Goal: Task Accomplishment & Management: Complete application form

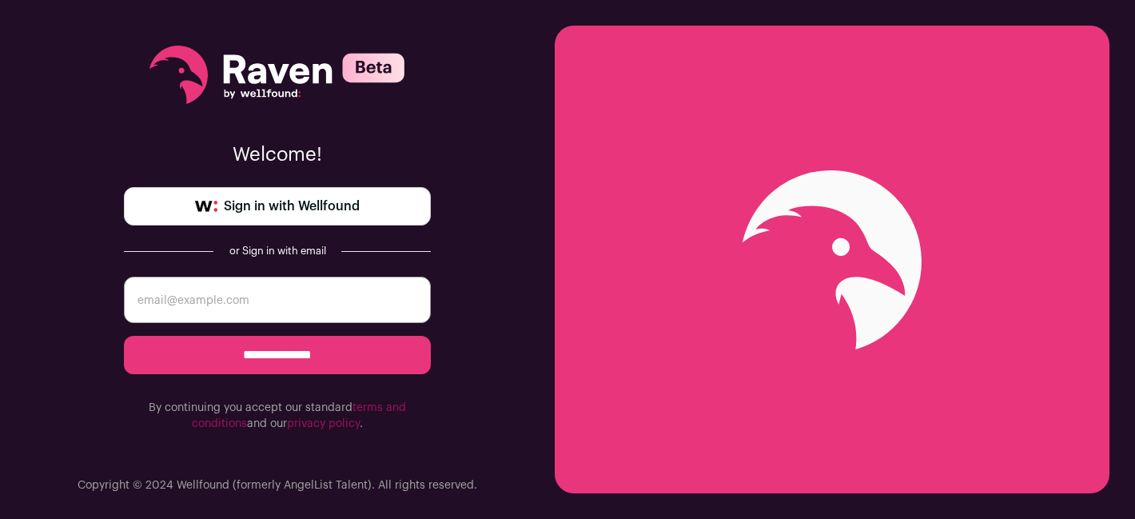
click at [303, 301] on input "email" at bounding box center [277, 300] width 307 height 46
type input "larry.williamson2@gmail.com"
click at [305, 352] on input "**********" at bounding box center [277, 355] width 307 height 38
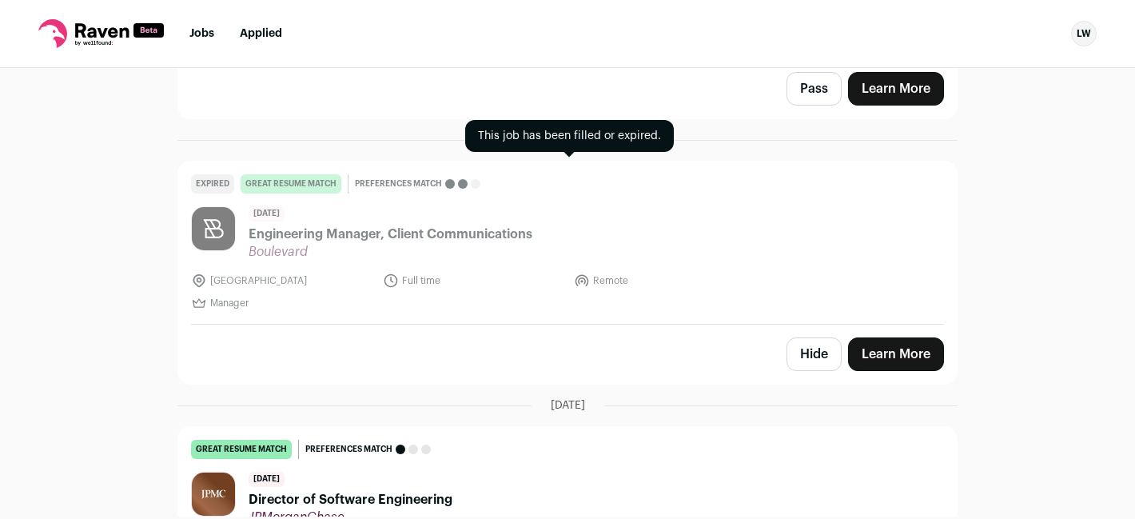
scroll to position [196, 0]
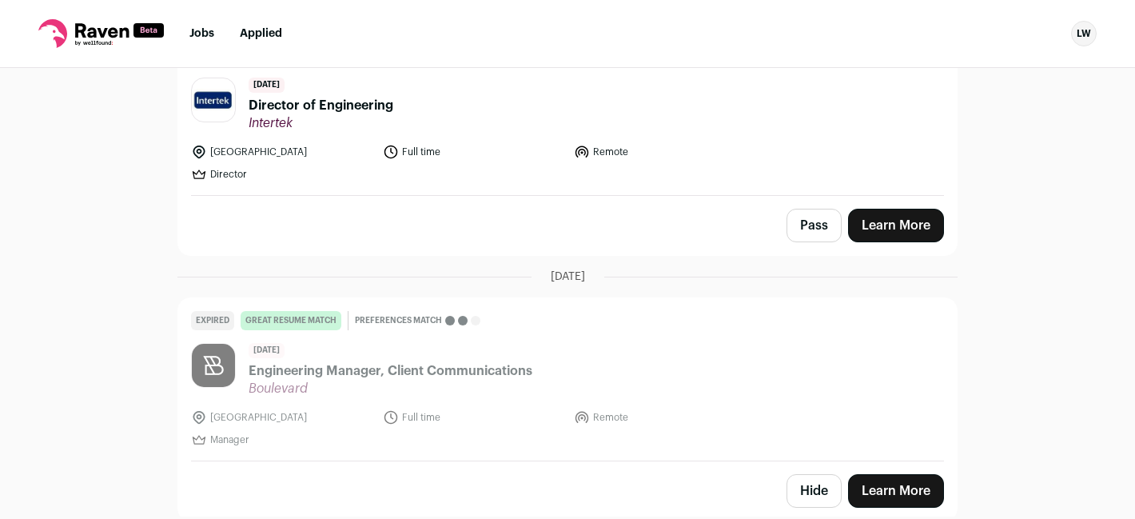
click at [482, 127] on header "[DATE] Director of Engineering Intertek" at bounding box center [567, 105] width 753 height 54
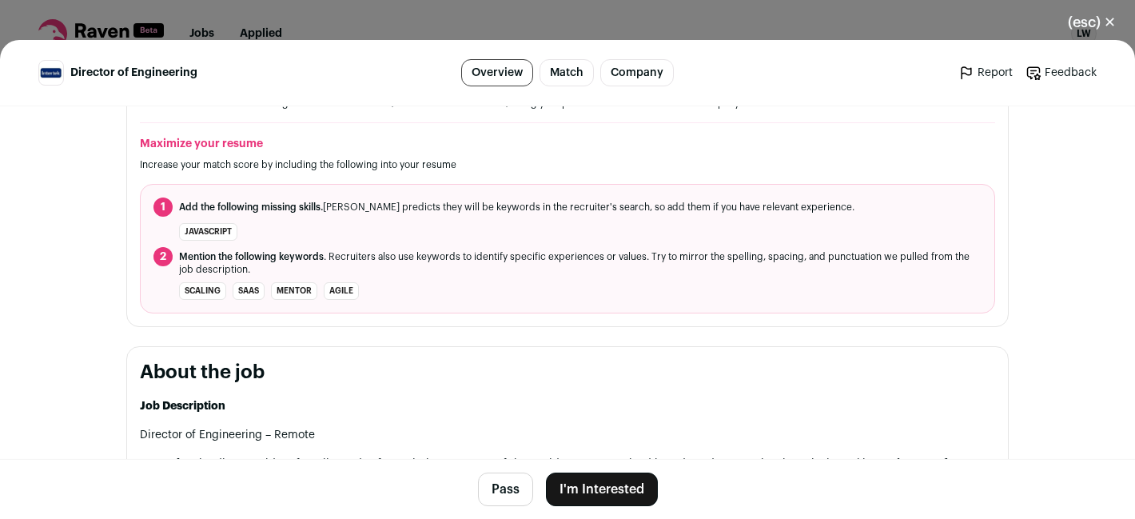
scroll to position [530, 0]
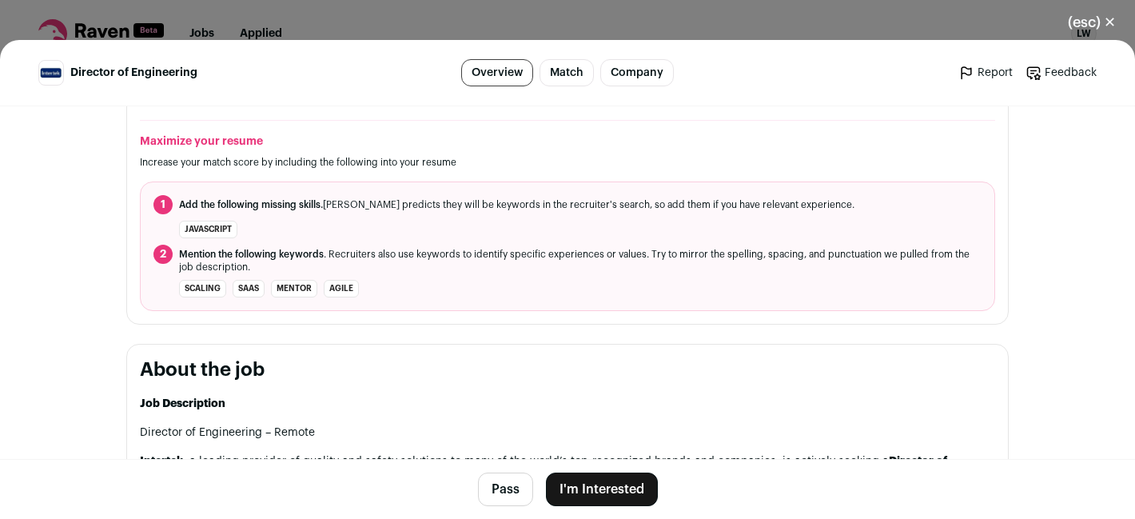
click at [1092, 25] on button "(esc) ✕" at bounding box center [1092, 22] width 86 height 35
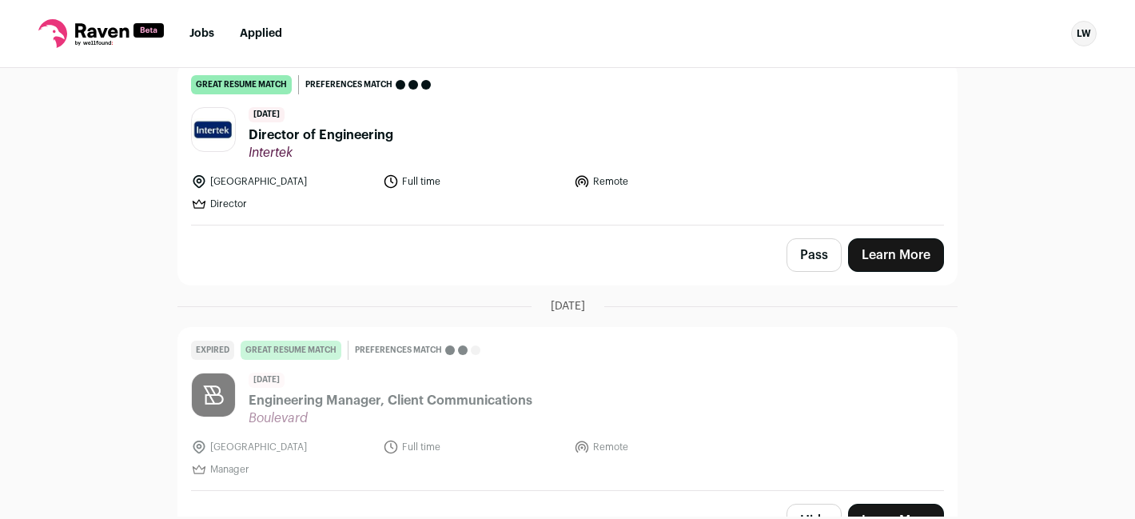
scroll to position [161, 0]
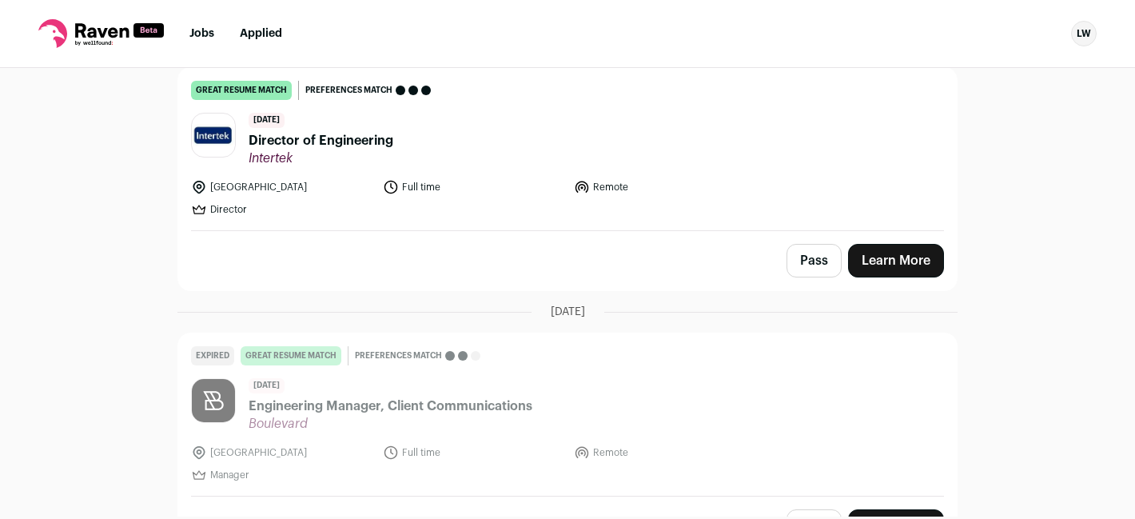
click at [480, 126] on header "[DATE] Director of Engineering Intertek" at bounding box center [567, 140] width 753 height 54
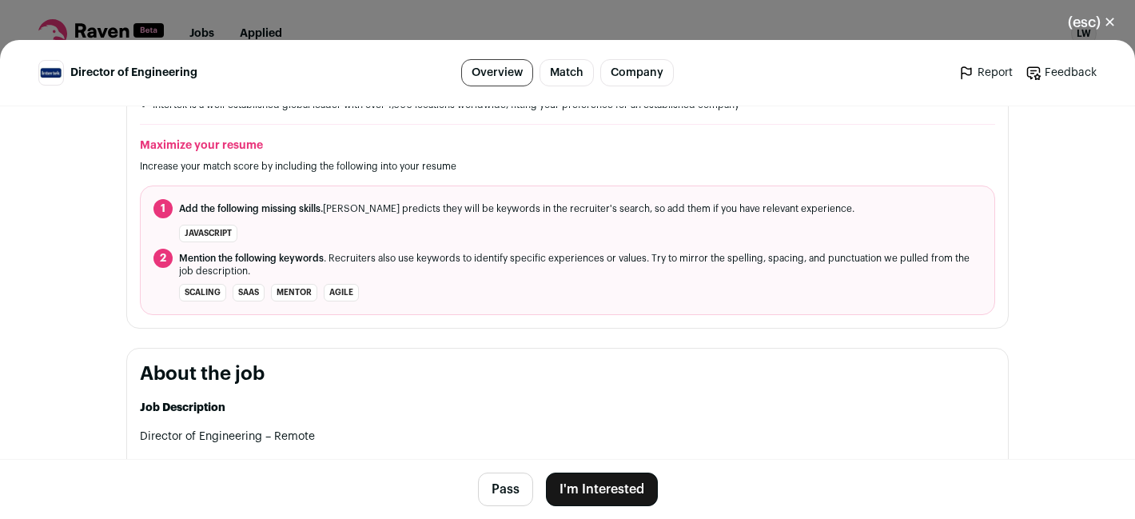
scroll to position [527, 0]
